Goal: Task Accomplishment & Management: Complete application form

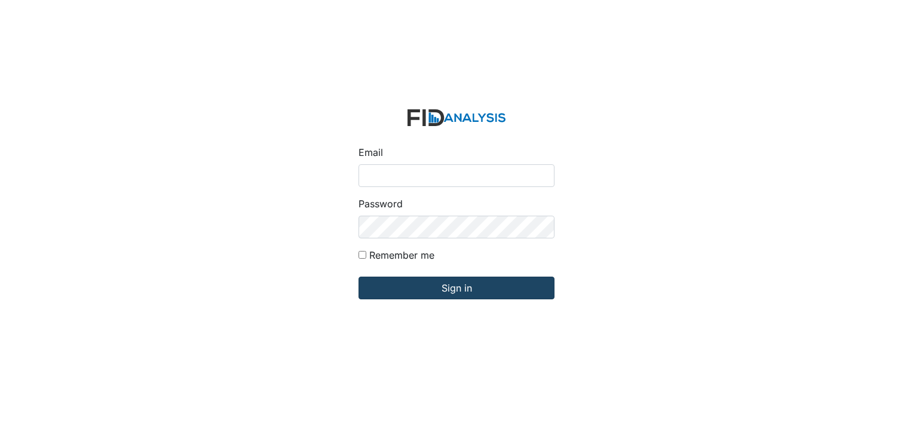
type input "[EMAIL_ADDRESS][DOMAIN_NAME]"
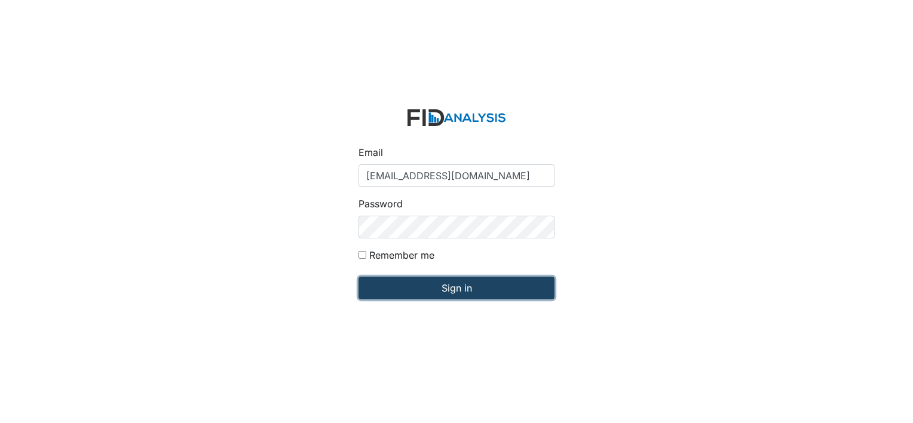
click at [396, 295] on input "Sign in" at bounding box center [457, 288] width 196 height 23
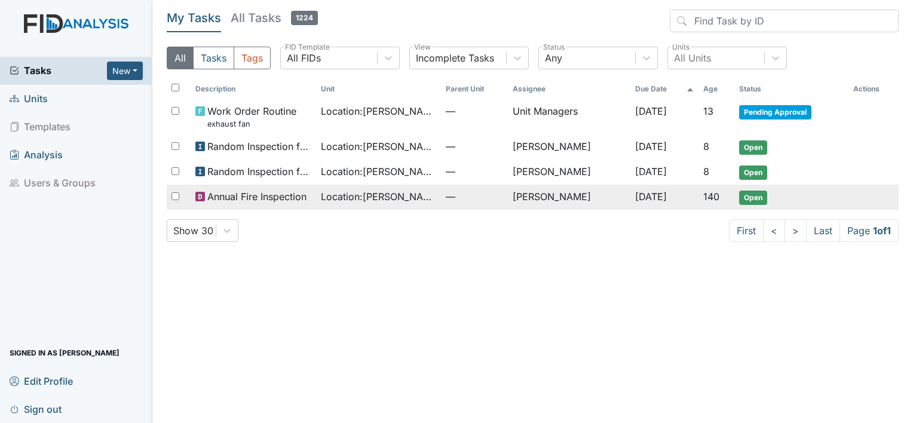
click at [280, 193] on span "Annual Fire Inspection" at bounding box center [256, 196] width 99 height 14
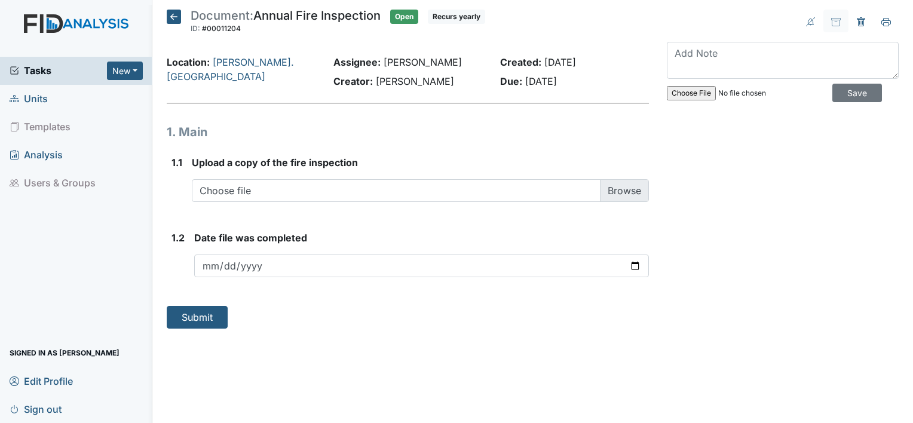
click at [174, 17] on icon at bounding box center [174, 17] width 14 height 14
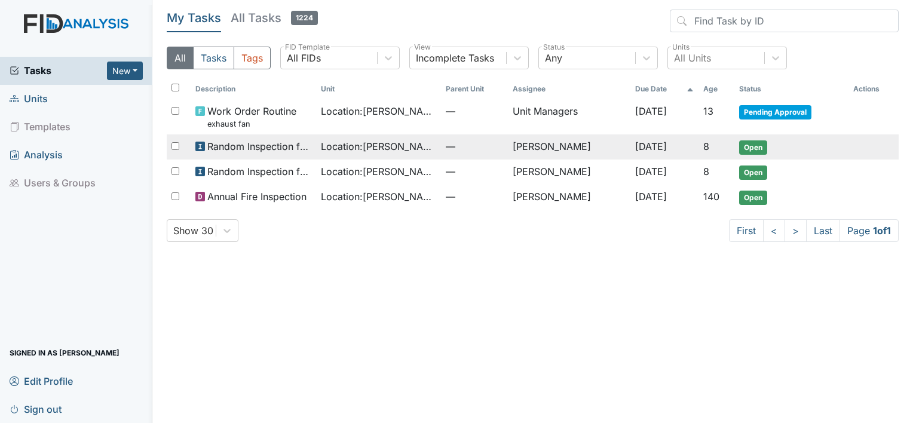
click at [261, 140] on span "Random Inspection for AM" at bounding box center [259, 146] width 104 height 14
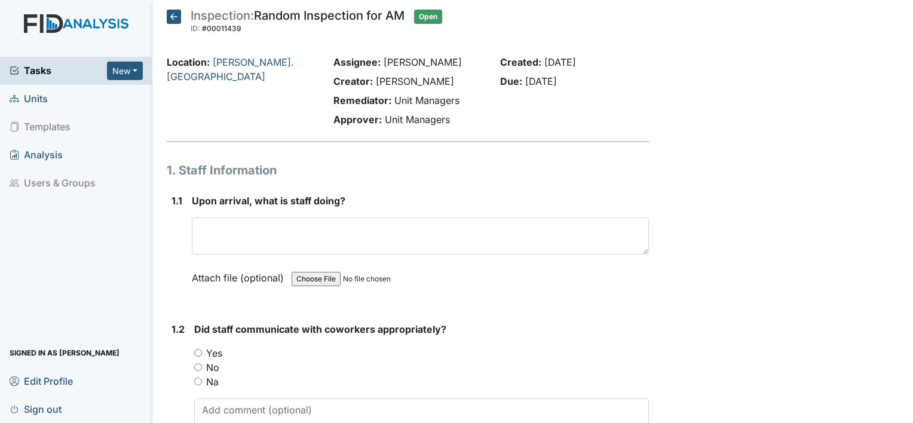
click at [178, 18] on icon at bounding box center [174, 17] width 14 height 14
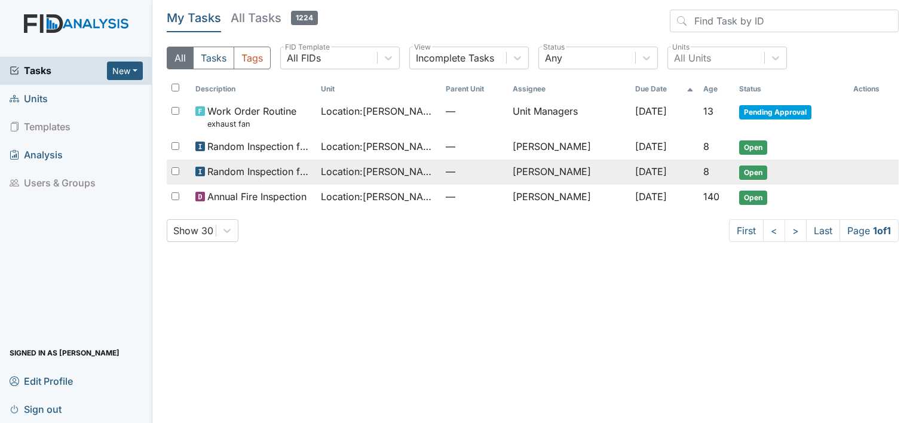
click at [341, 173] on span "Location : Wickham Rd. Camden" at bounding box center [379, 171] width 116 height 14
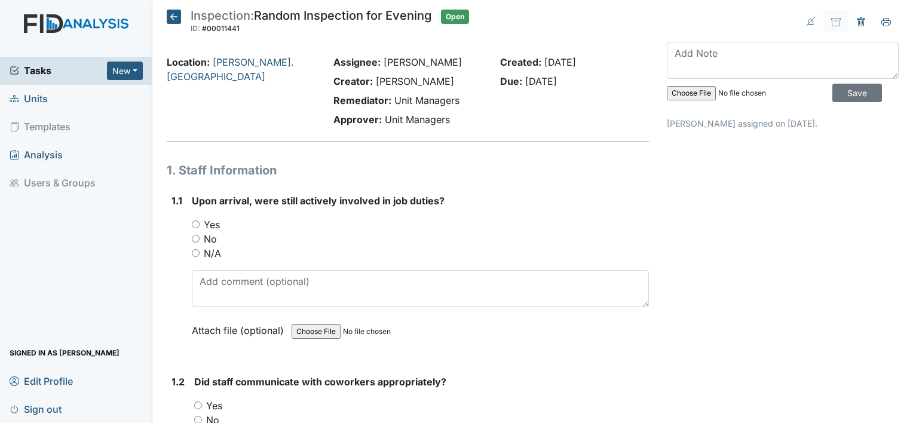
click at [194, 225] on input "Yes" at bounding box center [196, 225] width 8 height 8
radio input "true"
click at [196, 402] on input "Yes" at bounding box center [198, 406] width 8 height 8
radio input "true"
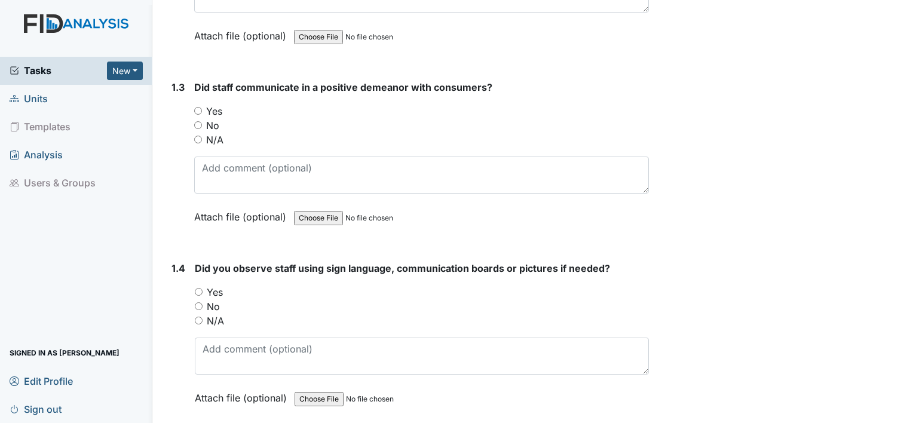
scroll to position [478, 0]
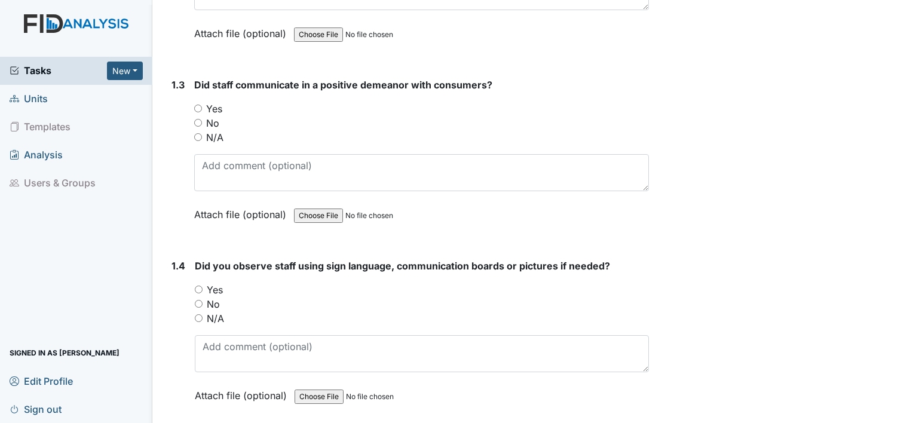
click at [197, 108] on input "Yes" at bounding box center [198, 109] width 8 height 8
radio input "true"
click at [195, 318] on input "N/A" at bounding box center [199, 318] width 8 height 8
radio input "true"
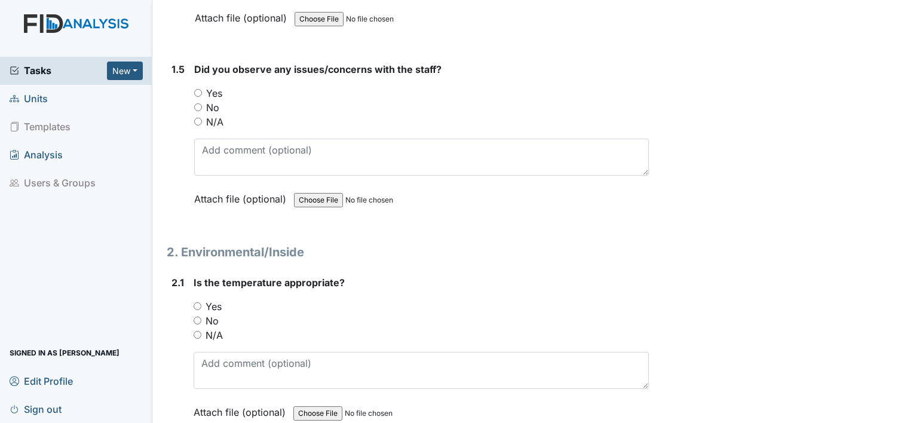
scroll to position [861, 0]
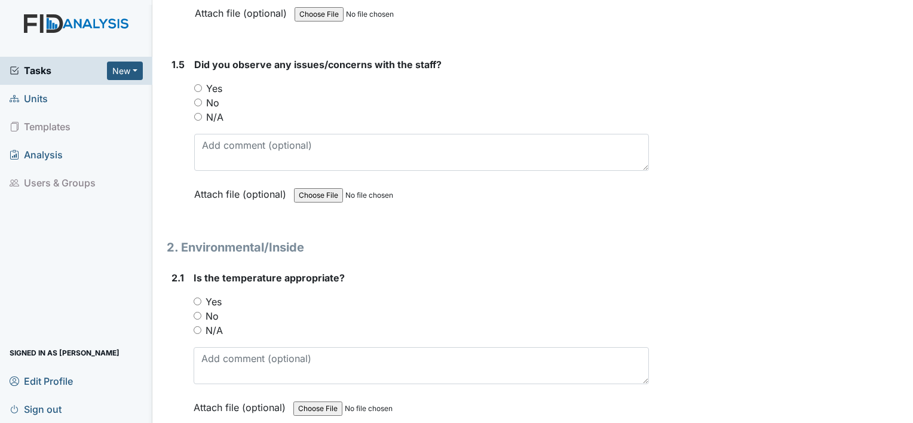
click at [197, 298] on input "Yes" at bounding box center [198, 302] width 8 height 8
radio input "true"
click at [198, 99] on input "No" at bounding box center [198, 103] width 8 height 8
radio input "true"
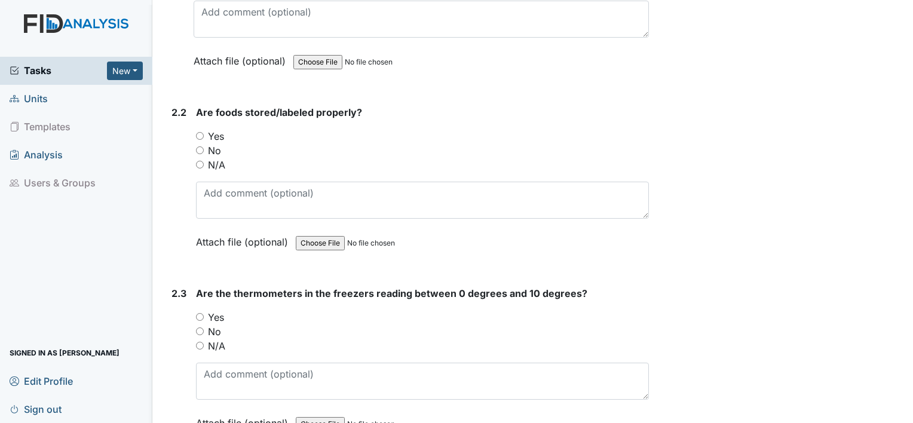
scroll to position [1247, 0]
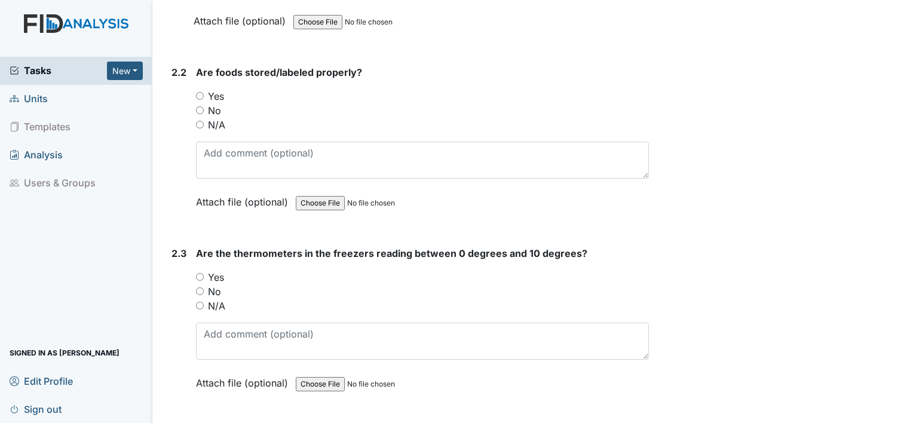
click at [197, 93] on input "Yes" at bounding box center [200, 96] width 8 height 8
radio input "true"
click at [197, 273] on input "Yes" at bounding box center [200, 277] width 8 height 8
radio input "true"
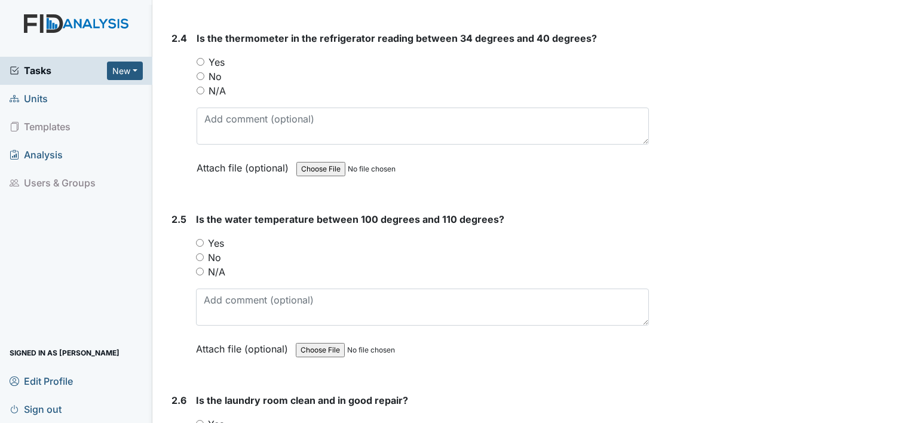
scroll to position [1654, 0]
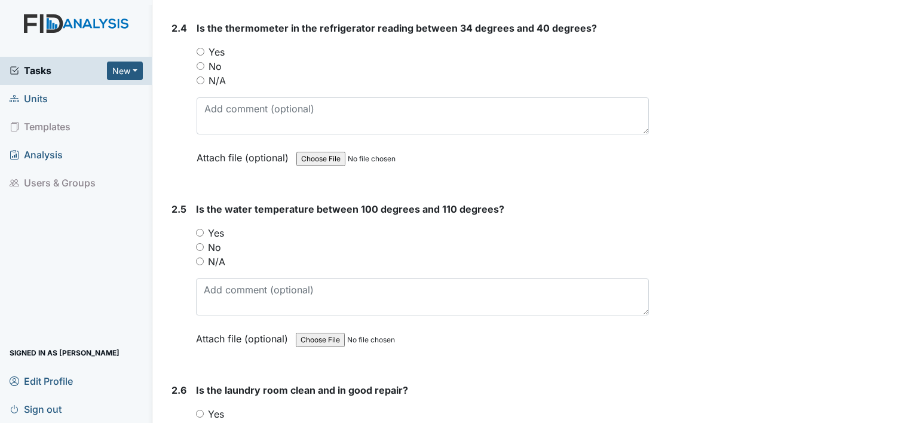
click at [201, 48] on input "Yes" at bounding box center [201, 52] width 8 height 8
radio input "true"
click at [197, 229] on input "Yes" at bounding box center [200, 233] width 8 height 8
radio input "true"
click at [200, 410] on input "Yes" at bounding box center [200, 414] width 8 height 8
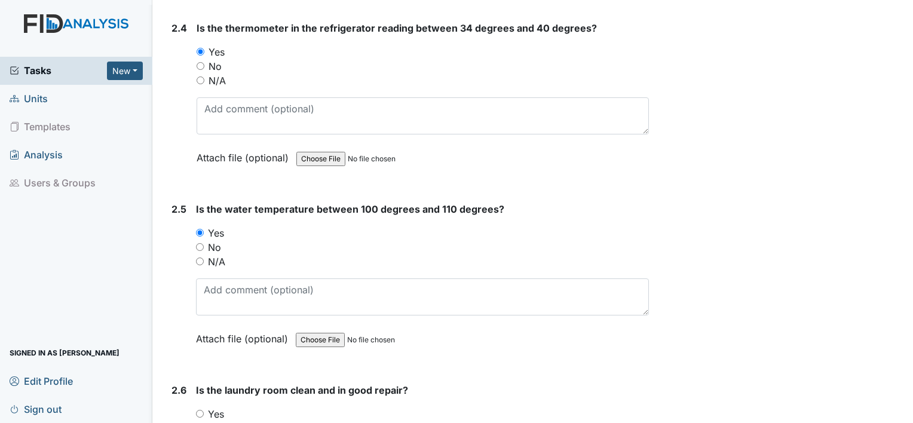
radio input "true"
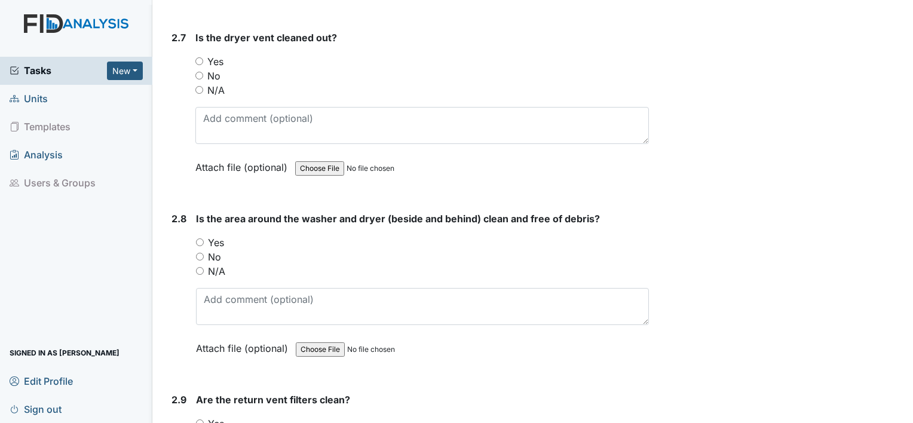
scroll to position [2215, 0]
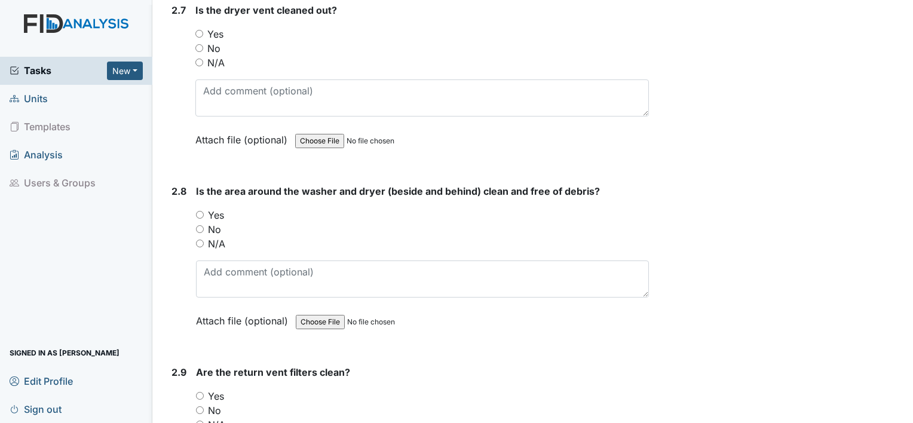
click at [201, 30] on input "Yes" at bounding box center [199, 34] width 8 height 8
radio input "true"
click at [198, 211] on input "Yes" at bounding box center [200, 215] width 8 height 8
radio input "true"
click at [202, 392] on input "Yes" at bounding box center [200, 396] width 8 height 8
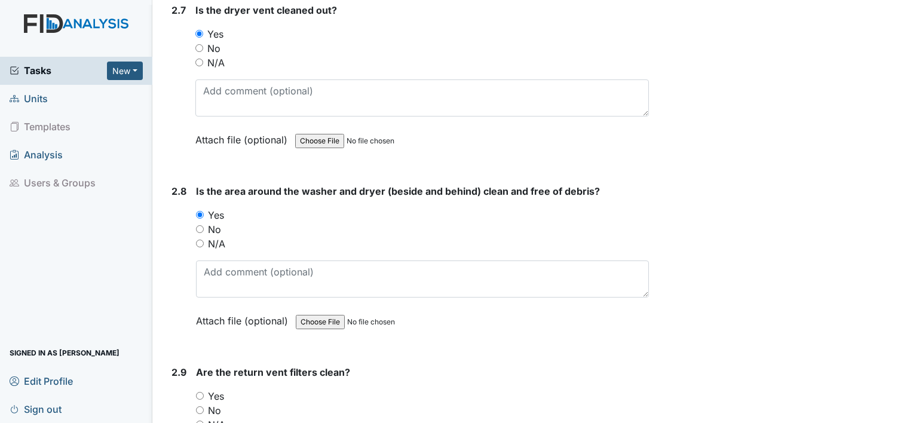
radio input "true"
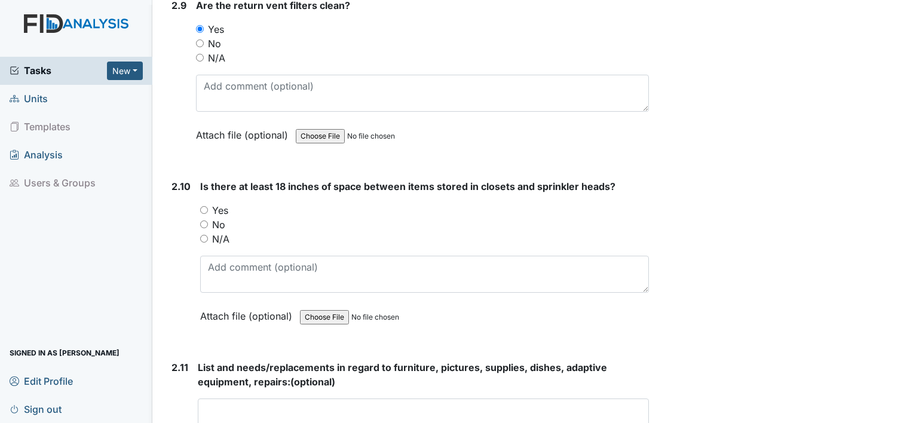
scroll to position [2597, 0]
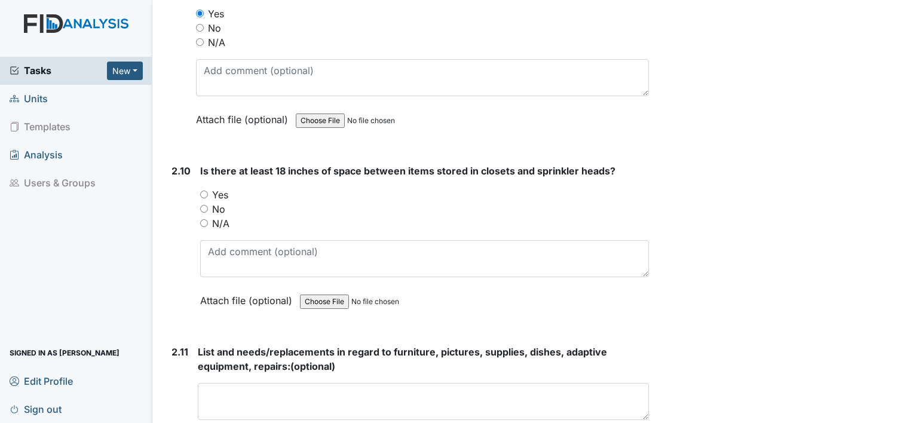
click at [201, 191] on input "Yes" at bounding box center [204, 195] width 8 height 8
radio input "true"
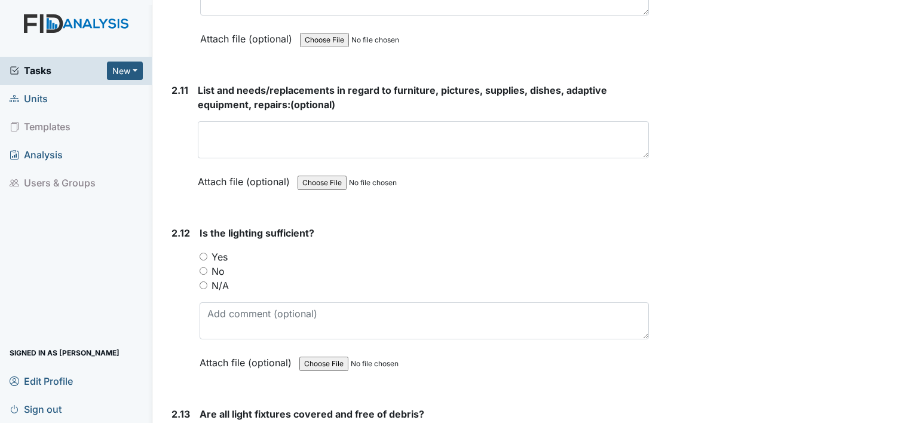
scroll to position [2860, 0]
click at [207, 252] on input "Yes" at bounding box center [204, 256] width 8 height 8
radio input "true"
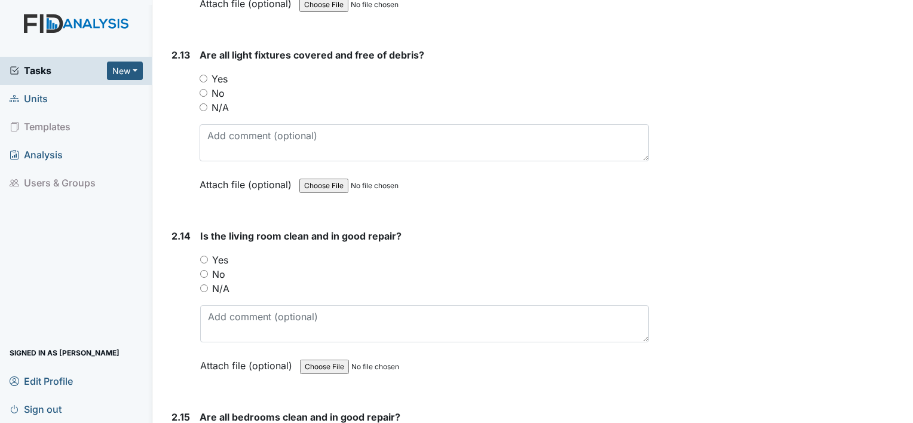
scroll to position [3219, 0]
click at [204, 74] on input "Yes" at bounding box center [204, 78] width 8 height 8
radio input "true"
click at [203, 255] on input "Yes" at bounding box center [204, 259] width 8 height 8
radio input "true"
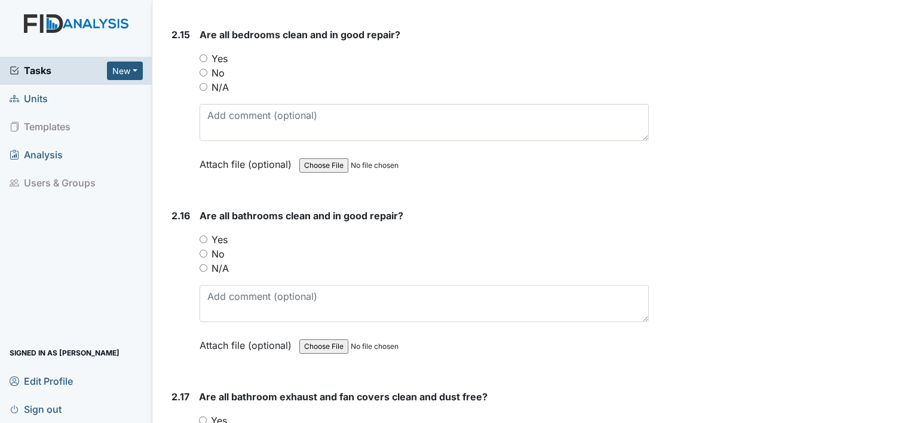
scroll to position [3601, 0]
click at [203, 54] on input "Yes" at bounding box center [204, 58] width 8 height 8
radio input "true"
click at [201, 235] on input "Yes" at bounding box center [204, 239] width 8 height 8
radio input "true"
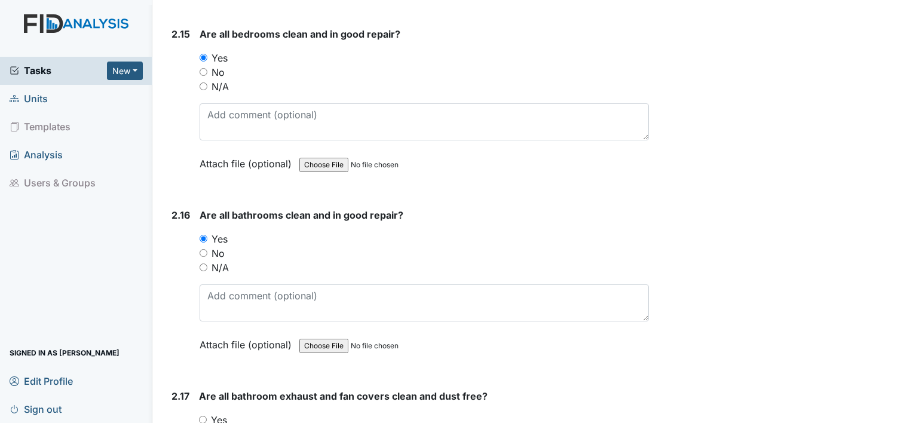
click at [201, 416] on input "Yes" at bounding box center [203, 420] width 8 height 8
radio input "true"
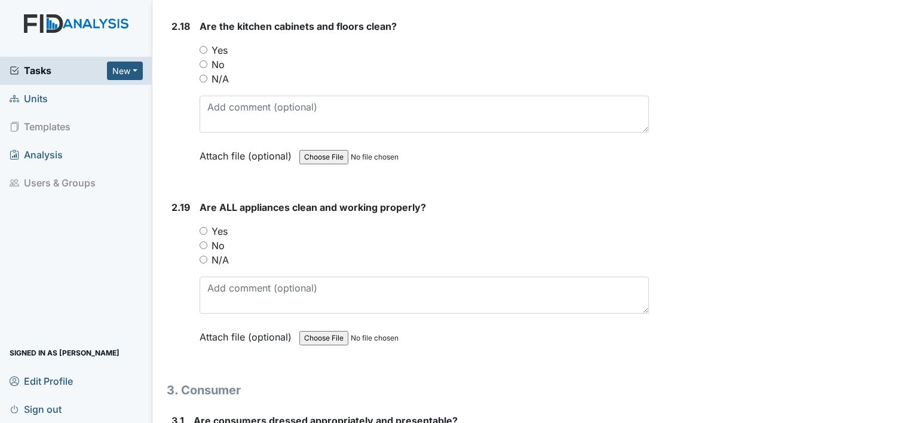
scroll to position [4151, 0]
click at [203, 47] on input "Yes" at bounding box center [204, 51] width 8 height 8
radio input "true"
click at [203, 228] on input "Yes" at bounding box center [204, 232] width 8 height 8
radio input "true"
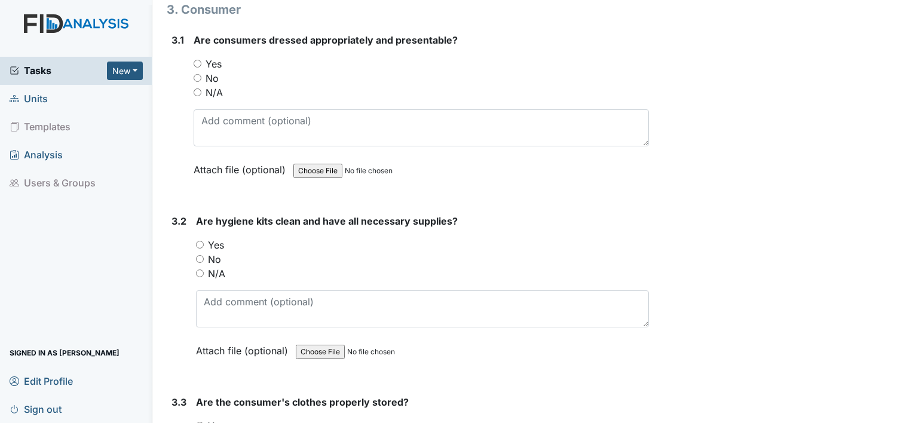
scroll to position [4534, 0]
click at [199, 59] on input "Yes" at bounding box center [198, 63] width 8 height 8
radio input "true"
click at [200, 240] on input "Yes" at bounding box center [200, 244] width 8 height 8
radio input "true"
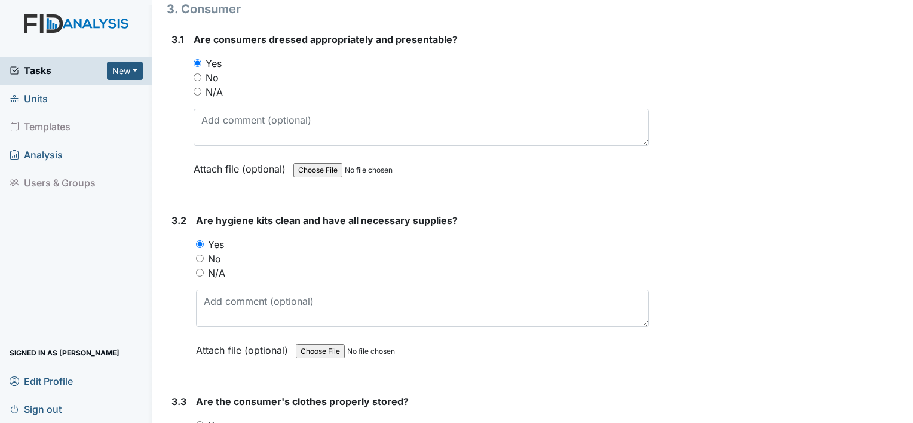
click at [198, 421] on input "Yes" at bounding box center [200, 425] width 8 height 8
radio input "true"
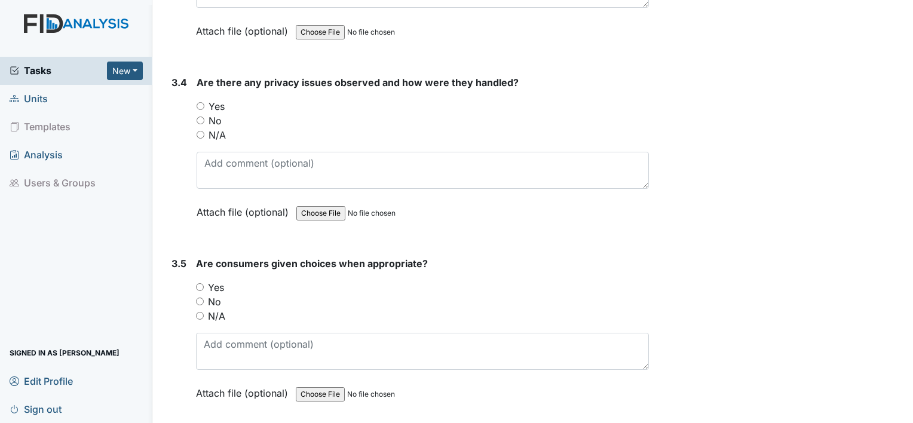
scroll to position [5036, 0]
click at [203, 100] on input "Yes" at bounding box center [201, 104] width 8 height 8
radio input "true"
click at [200, 129] on input "N/A" at bounding box center [201, 133] width 8 height 8
radio input "true"
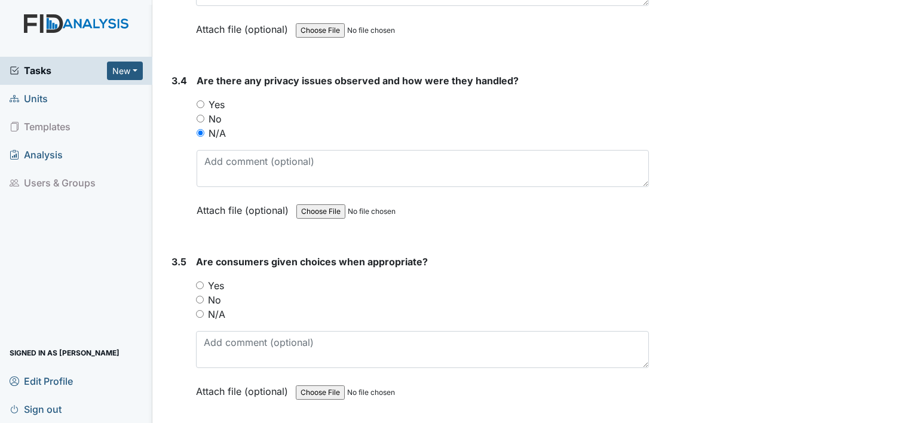
click at [197, 281] on input "Yes" at bounding box center [200, 285] width 8 height 8
radio input "true"
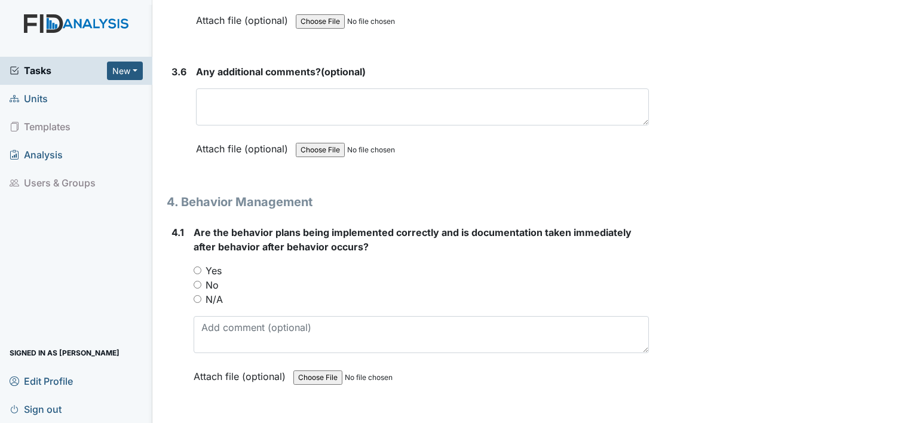
scroll to position [5418, 0]
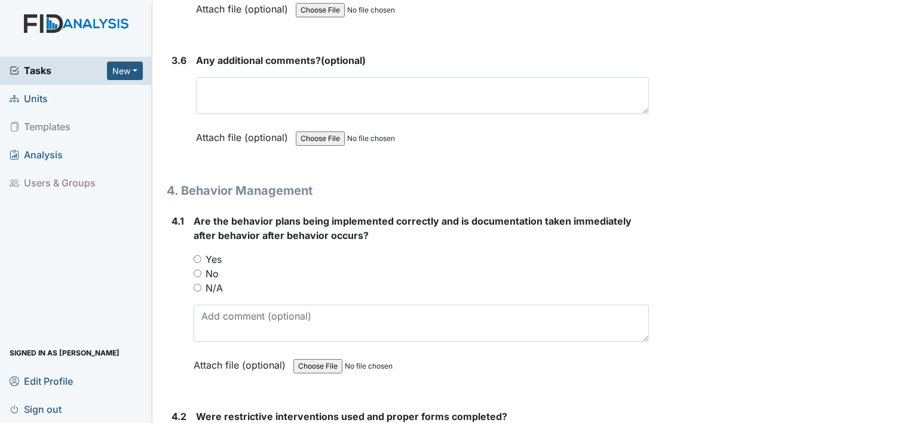
click at [195, 255] on input "Yes" at bounding box center [198, 259] width 8 height 8
radio input "true"
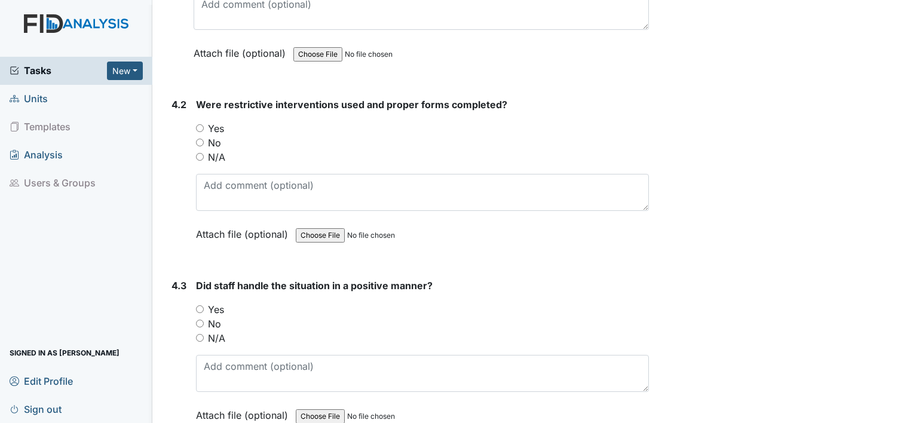
scroll to position [5753, 0]
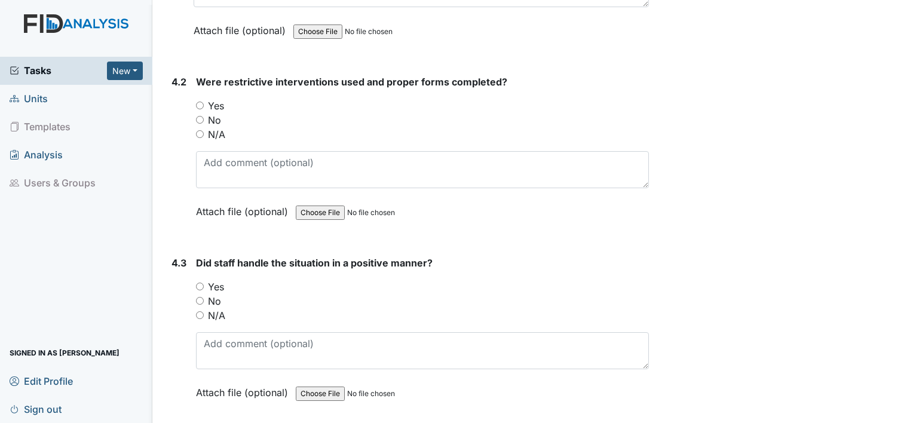
click at [199, 130] on input "N/A" at bounding box center [200, 134] width 8 height 8
radio input "true"
click at [201, 311] on input "N/A" at bounding box center [200, 315] width 8 height 8
radio input "true"
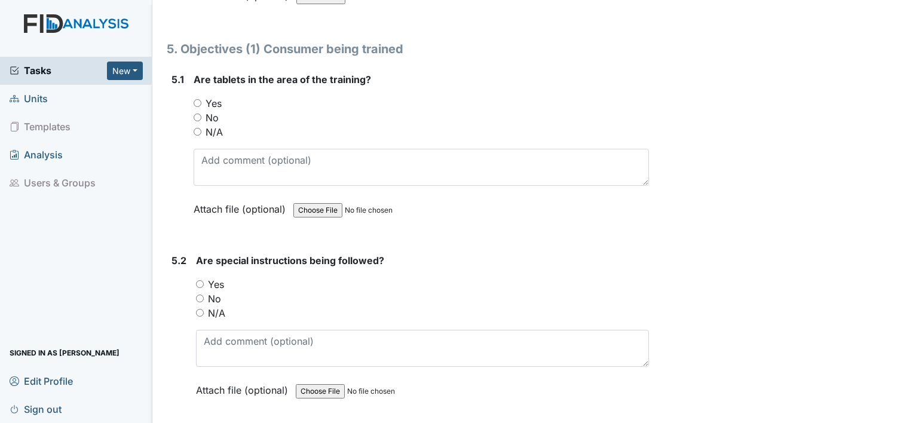
scroll to position [6279, 0]
click at [196, 127] on input "N/A" at bounding box center [198, 131] width 8 height 8
radio input "true"
click at [201, 305] on div "N/A" at bounding box center [422, 312] width 453 height 14
click at [200, 308] on input "N/A" at bounding box center [200, 312] width 8 height 8
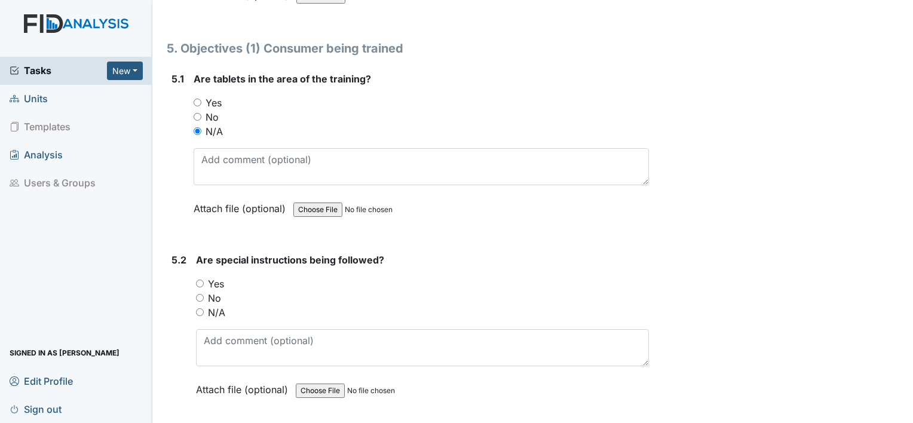
radio input "true"
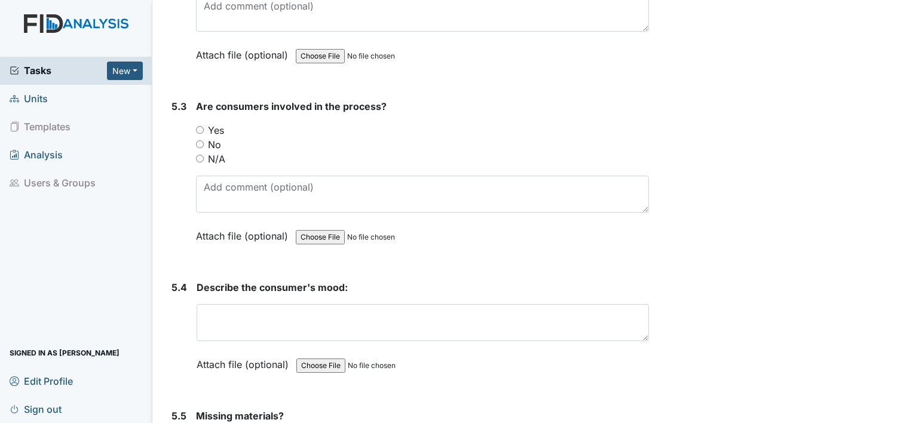
scroll to position [6622, 0]
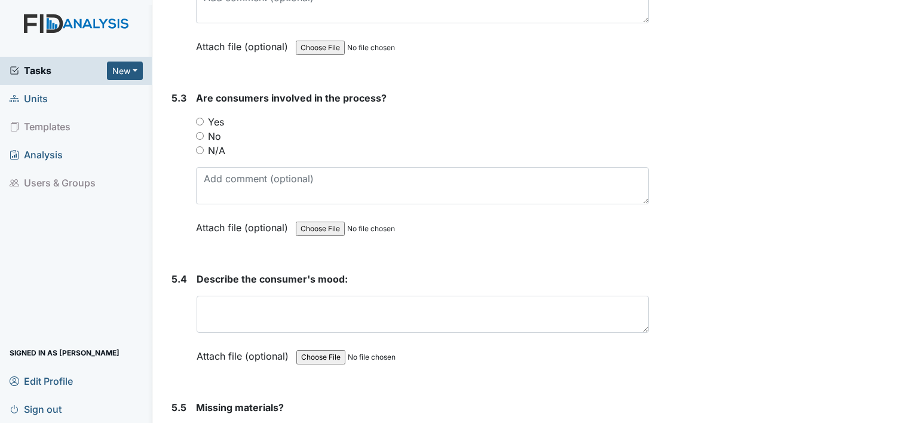
click at [198, 146] on input "N/A" at bounding box center [200, 150] width 8 height 8
radio input "true"
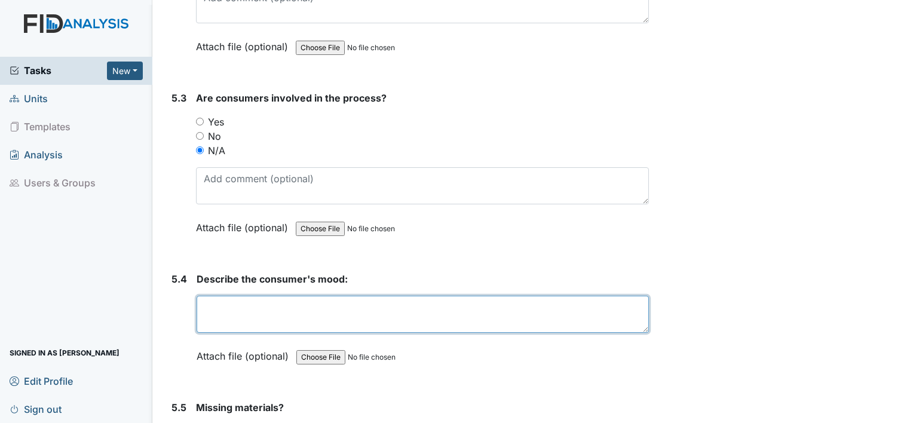
click at [328, 296] on textarea at bounding box center [423, 314] width 452 height 37
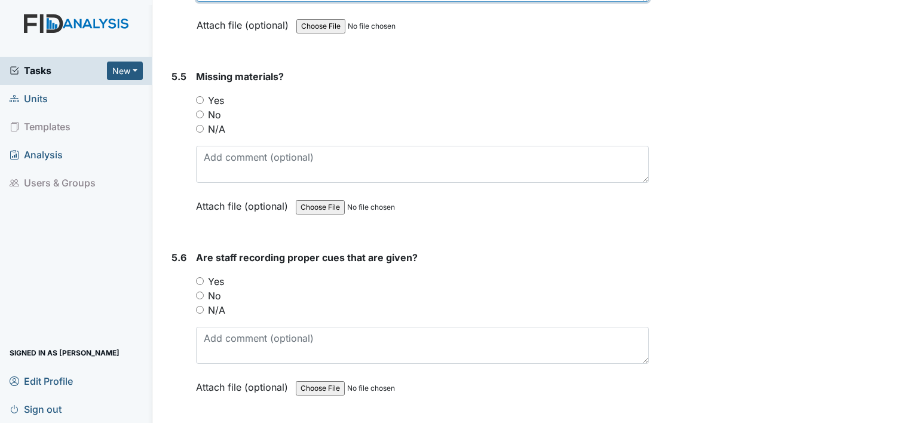
scroll to position [6957, 0]
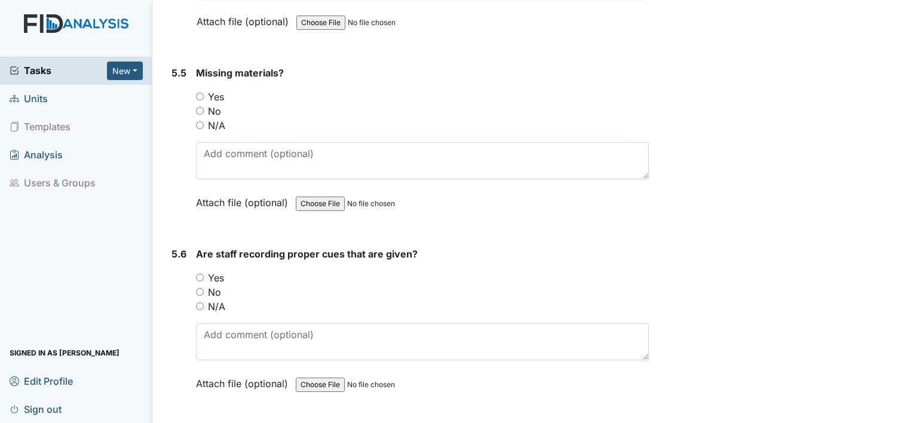
type textarea "n/a"
click at [200, 121] on input "N/A" at bounding box center [200, 125] width 8 height 8
radio input "true"
click at [200, 302] on input "N/A" at bounding box center [200, 306] width 8 height 8
radio input "true"
